Goal: Task Accomplishment & Management: Manage account settings

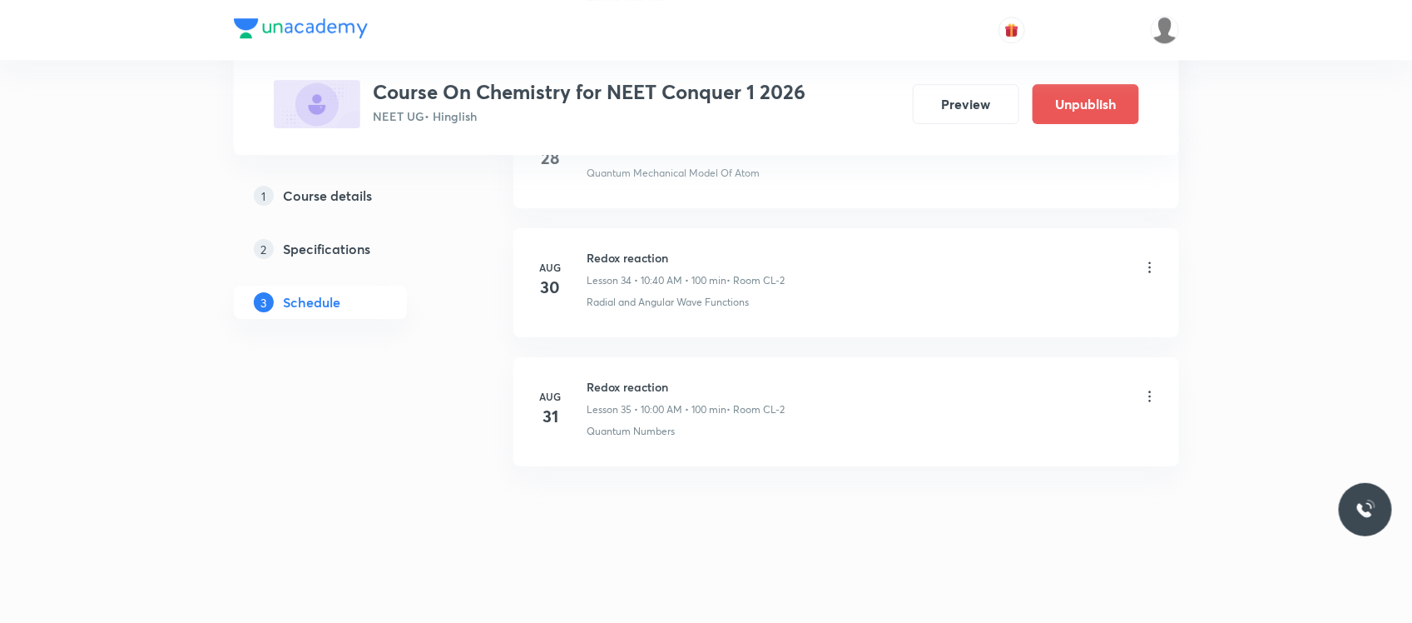
scroll to position [5240, 0]
click at [1151, 393] on icon at bounding box center [1150, 396] width 17 height 17
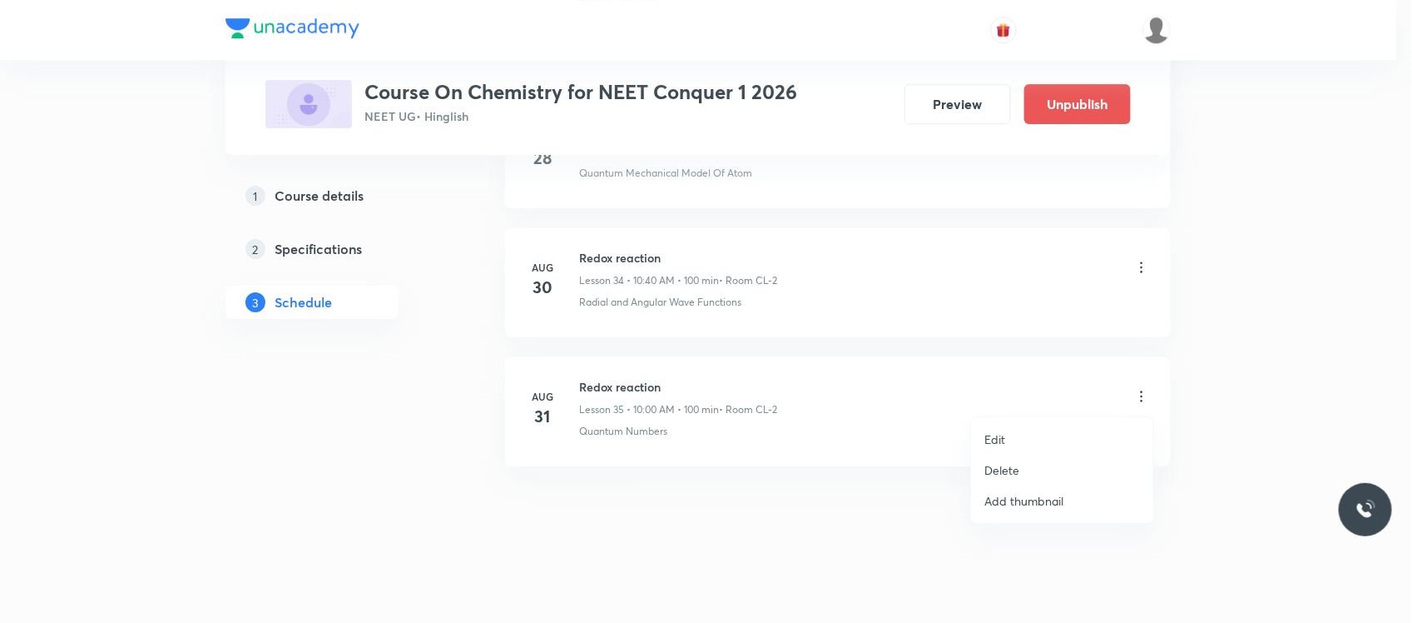
click at [1033, 429] on li "Edit" at bounding box center [1062, 439] width 182 height 31
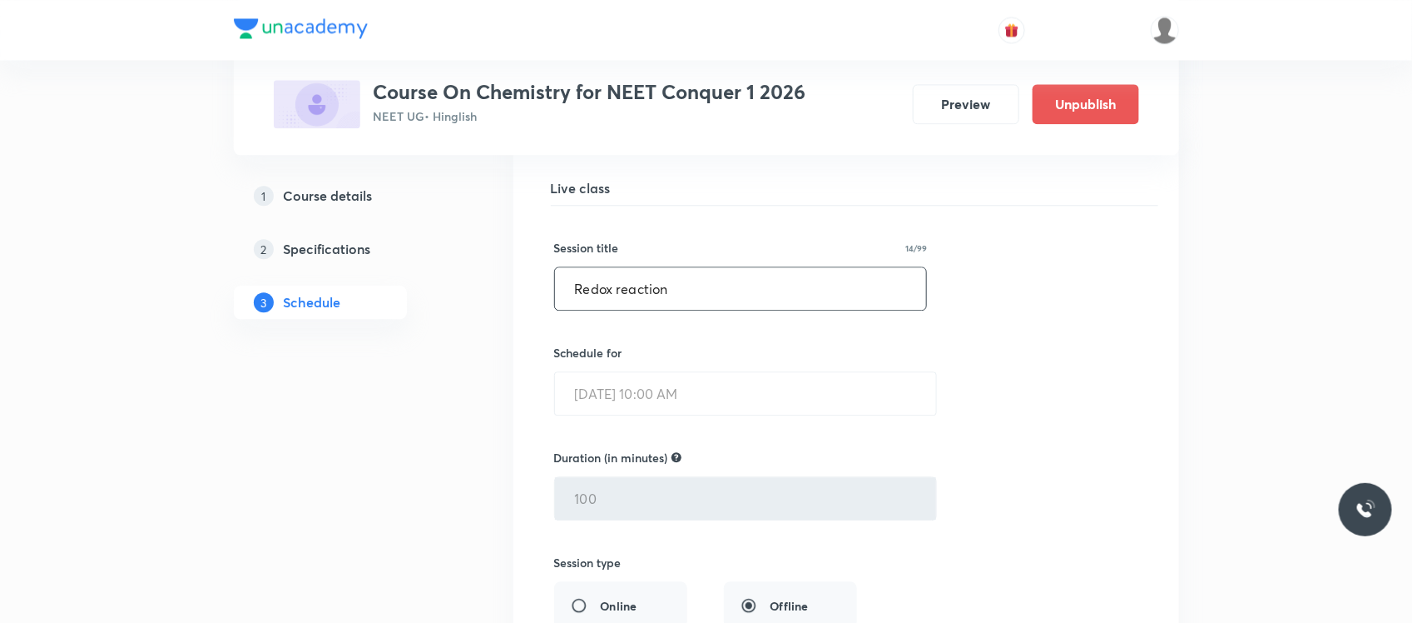
scroll to position [4616, 0]
click at [705, 310] on input "Redox reaction" at bounding box center [741, 289] width 372 height 42
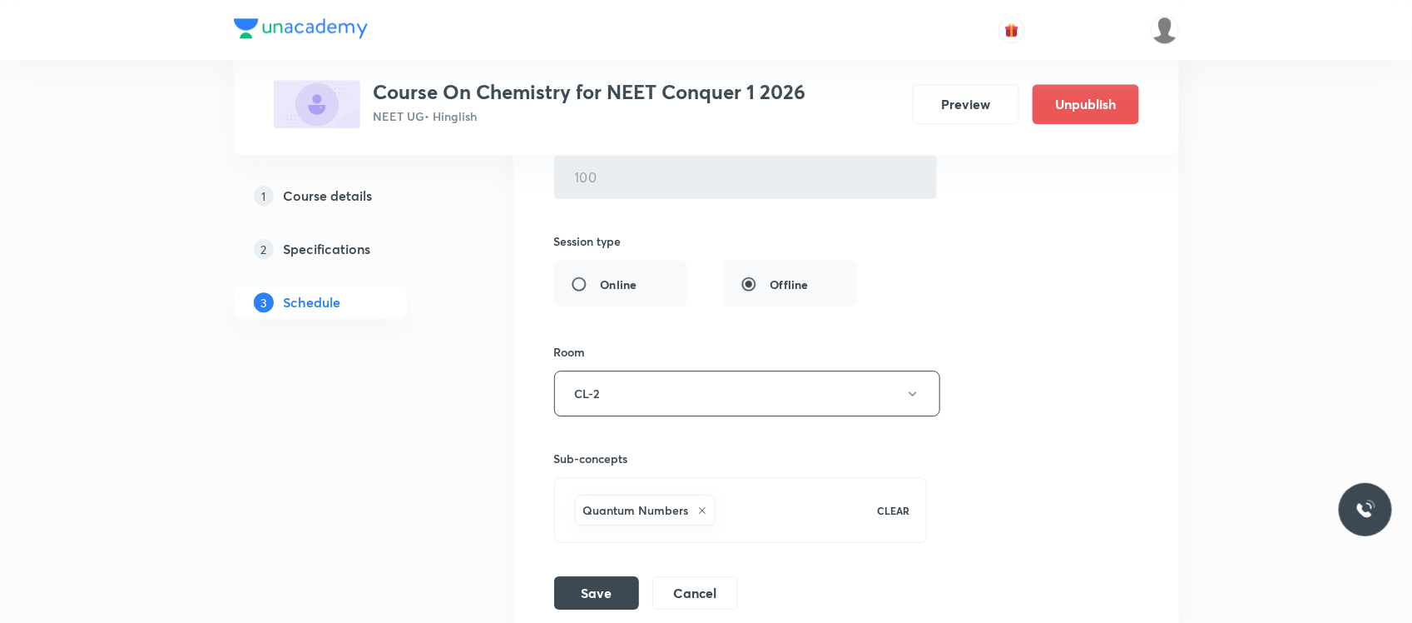
scroll to position [5116, 0]
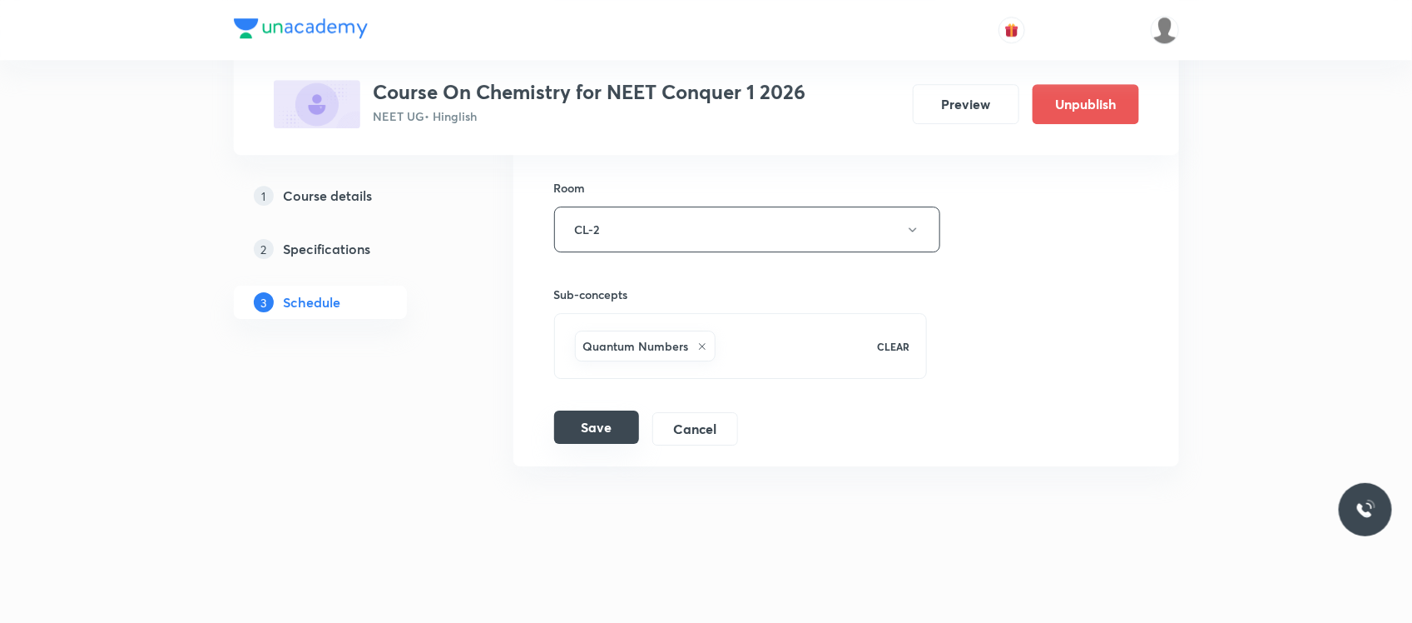
type input "Thermodynamics"
click at [596, 414] on button "Save" at bounding box center [596, 426] width 85 height 33
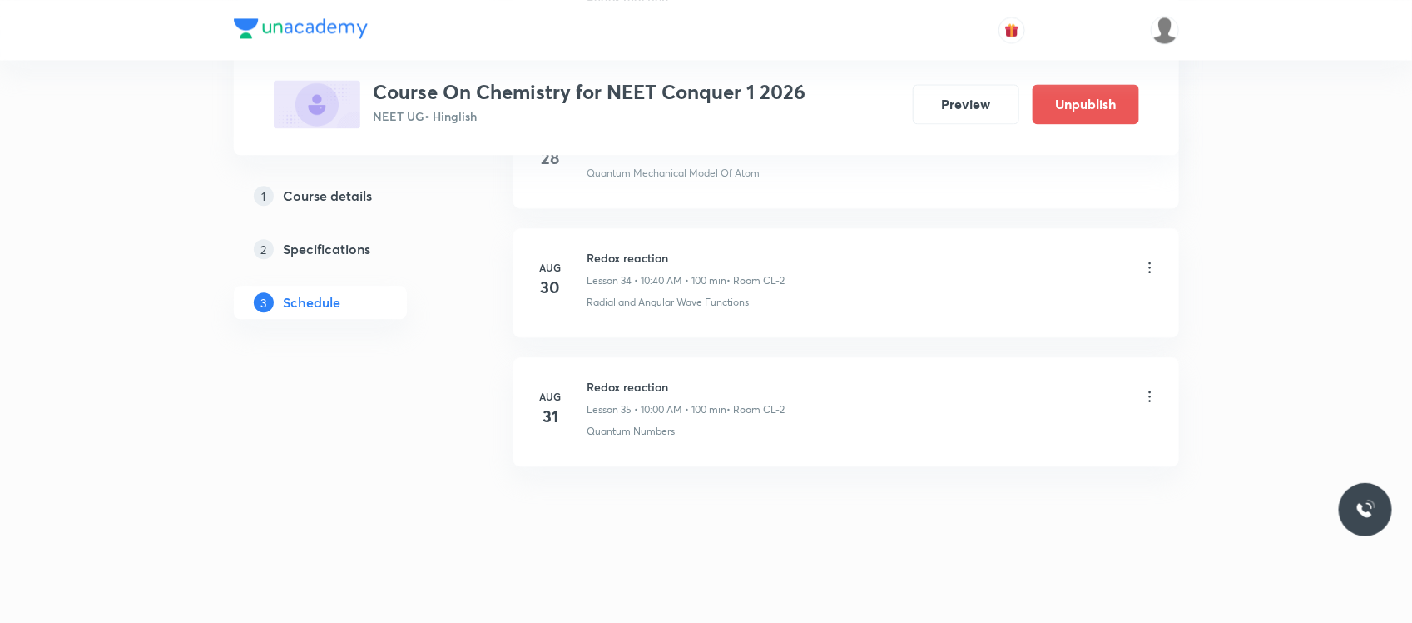
scroll to position [4473, 0]
